Goal: Task Accomplishment & Management: Manage account settings

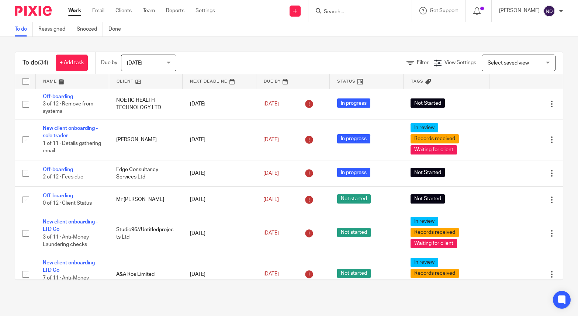
click at [348, 9] on input "Search" at bounding box center [356, 12] width 66 height 7
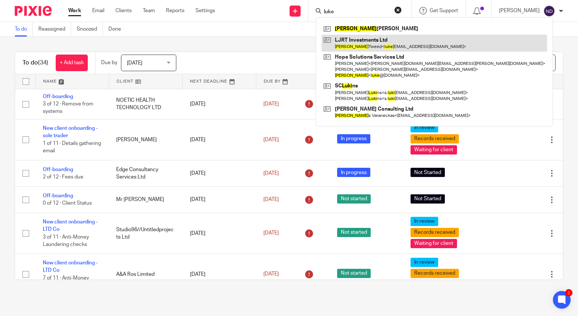
type input "luke"
click at [353, 42] on link at bounding box center [435, 43] width 226 height 17
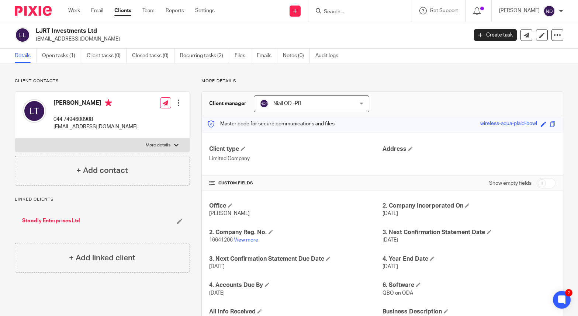
scroll to position [26, 0]
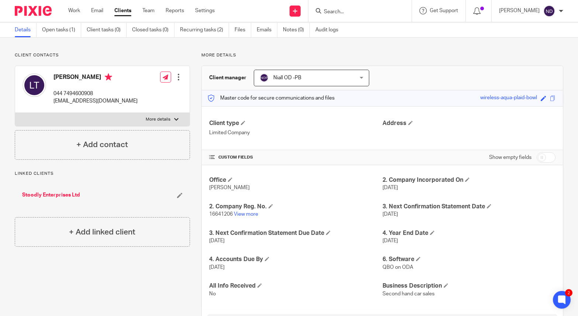
click at [553, 156] on input "checkbox" at bounding box center [546, 157] width 19 height 10
checkbox input "true"
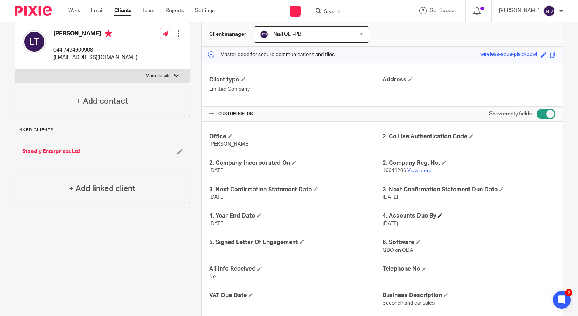
scroll to position [68, 0]
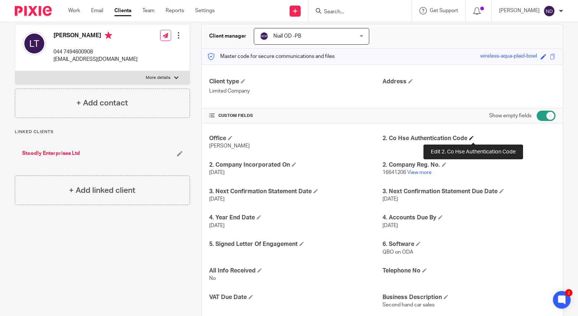
click at [473, 138] on span at bounding box center [472, 138] width 4 height 4
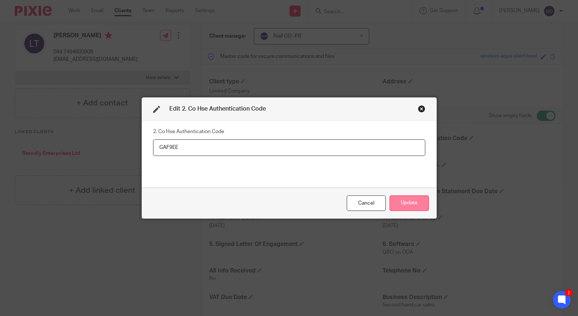
type input "GAF9EE"
click at [412, 203] on button "Update" at bounding box center [409, 204] width 39 height 16
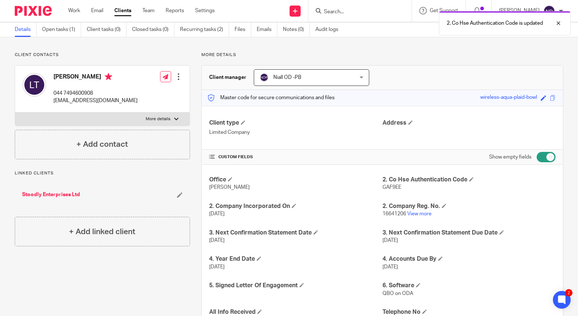
scroll to position [21, 0]
